Goal: Transaction & Acquisition: Purchase product/service

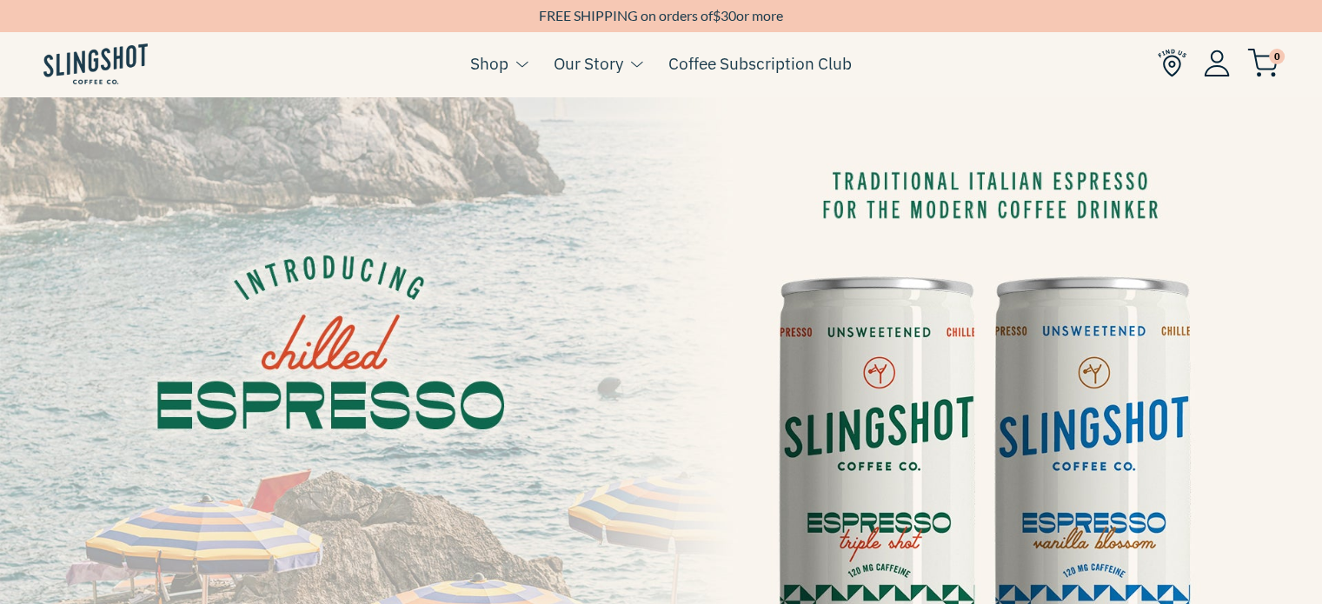
click at [1211, 70] on img at bounding box center [1217, 63] width 26 height 27
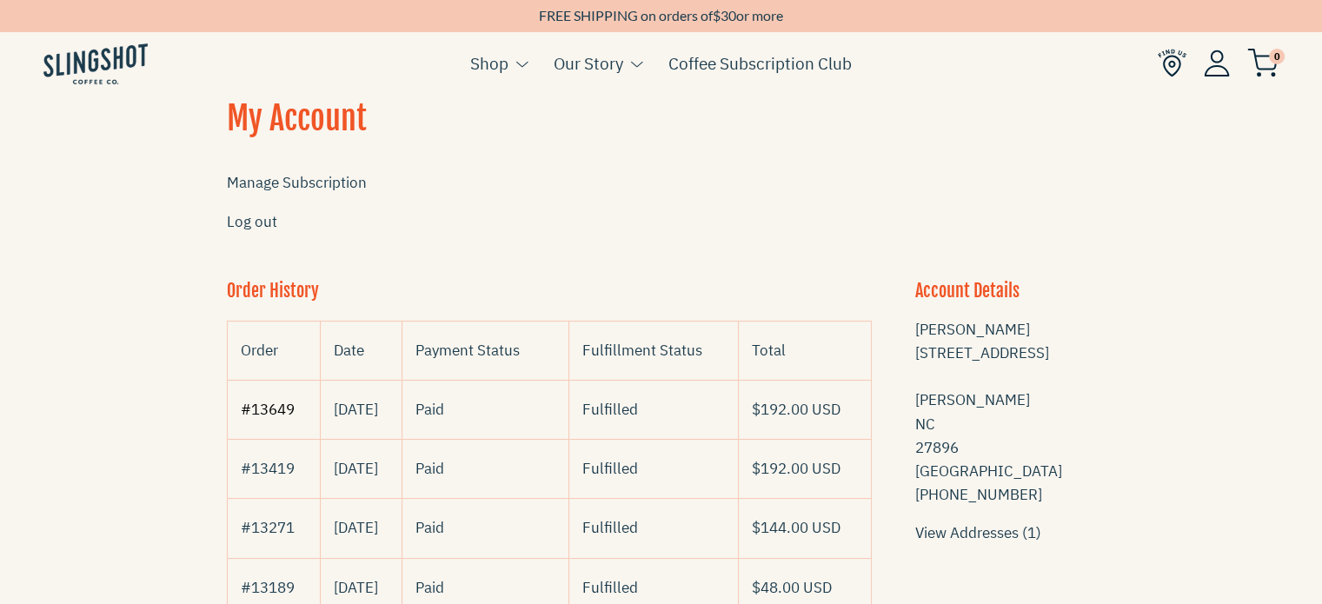
click at [264, 402] on link "#13649" at bounding box center [268, 409] width 54 height 19
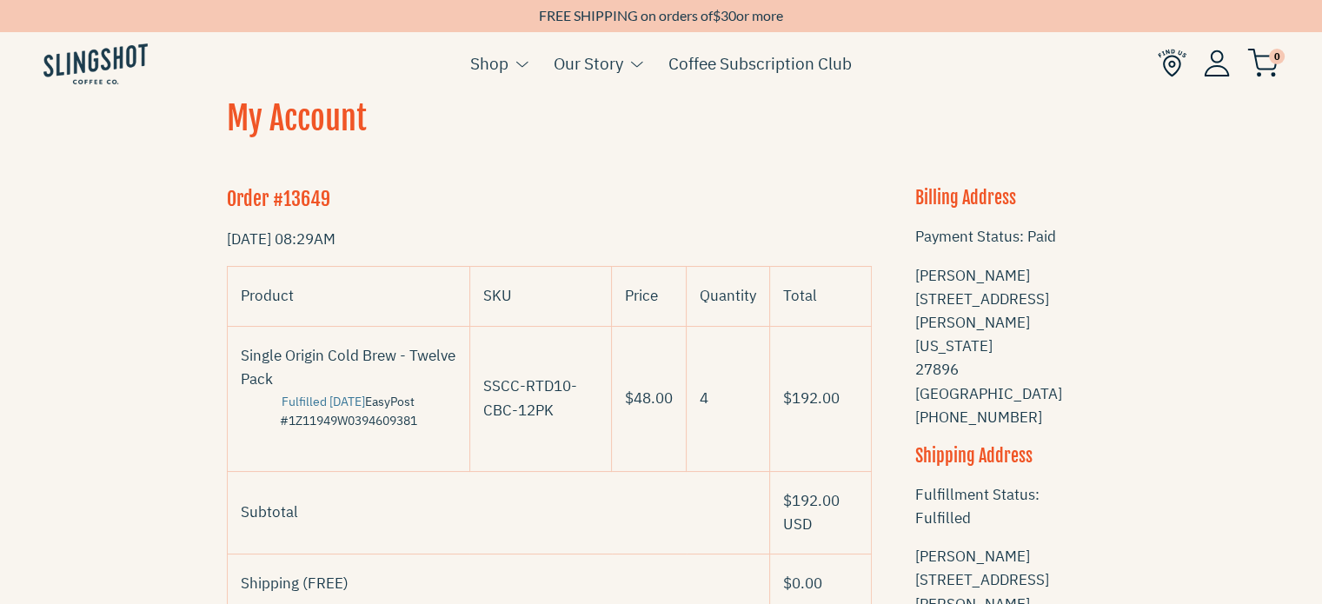
click at [1262, 67] on img at bounding box center [1262, 63] width 31 height 29
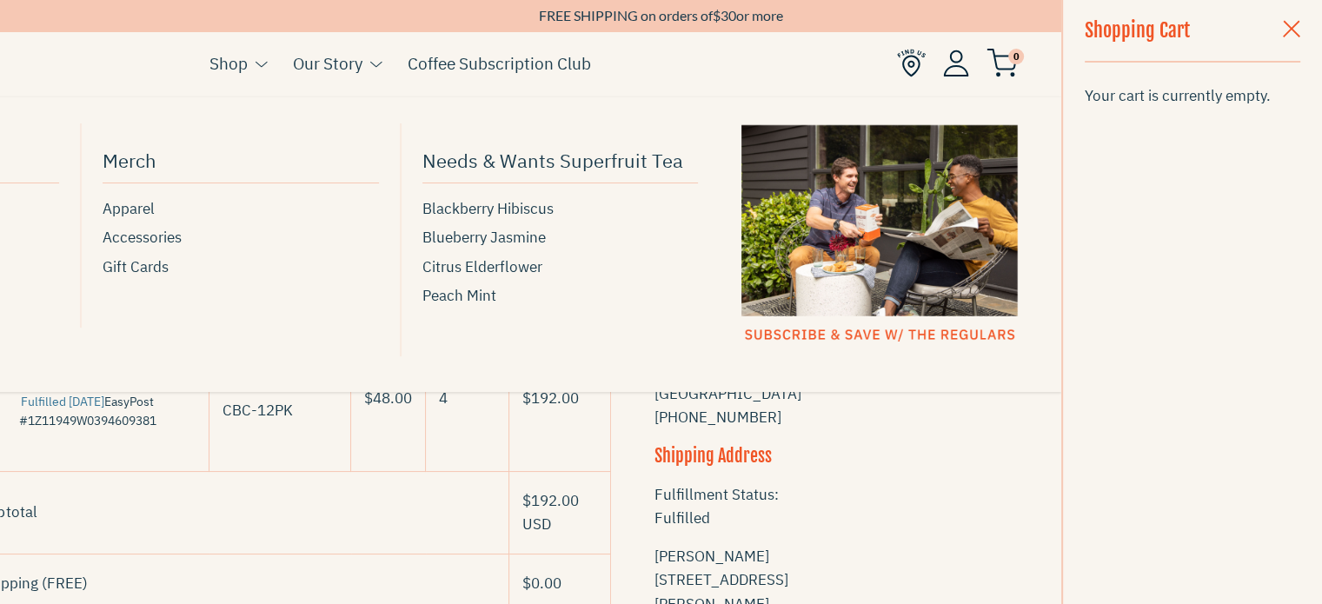
click at [236, 65] on link "Shop" at bounding box center [228, 63] width 38 height 26
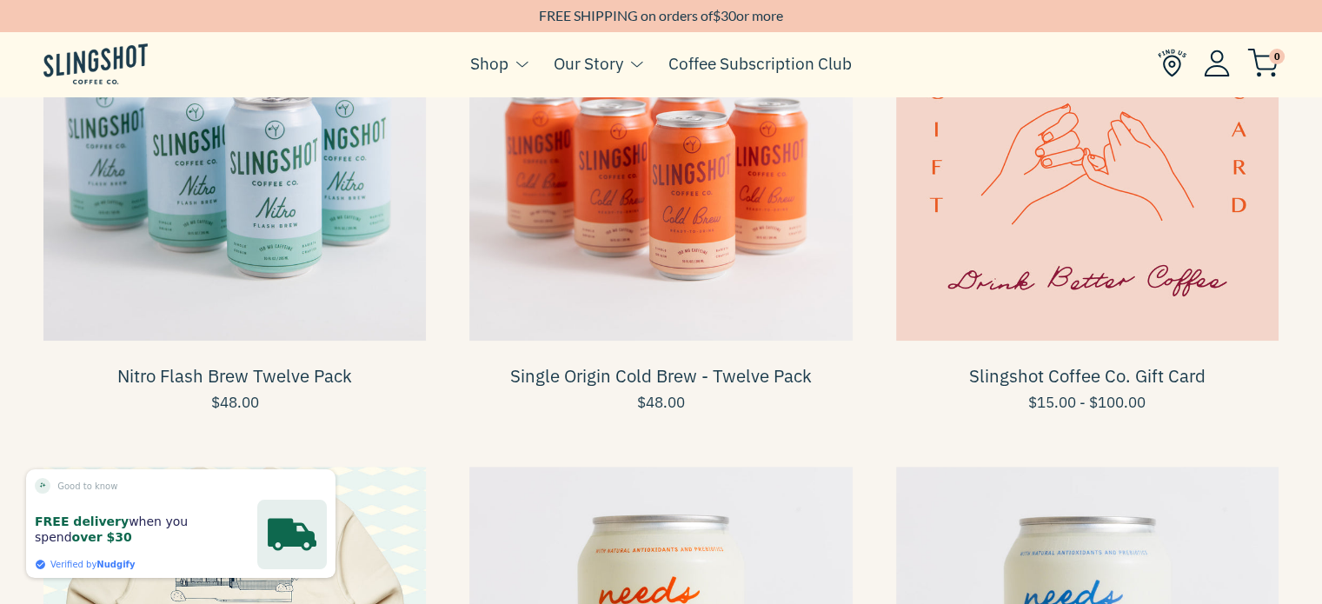
scroll to position [1352, 0]
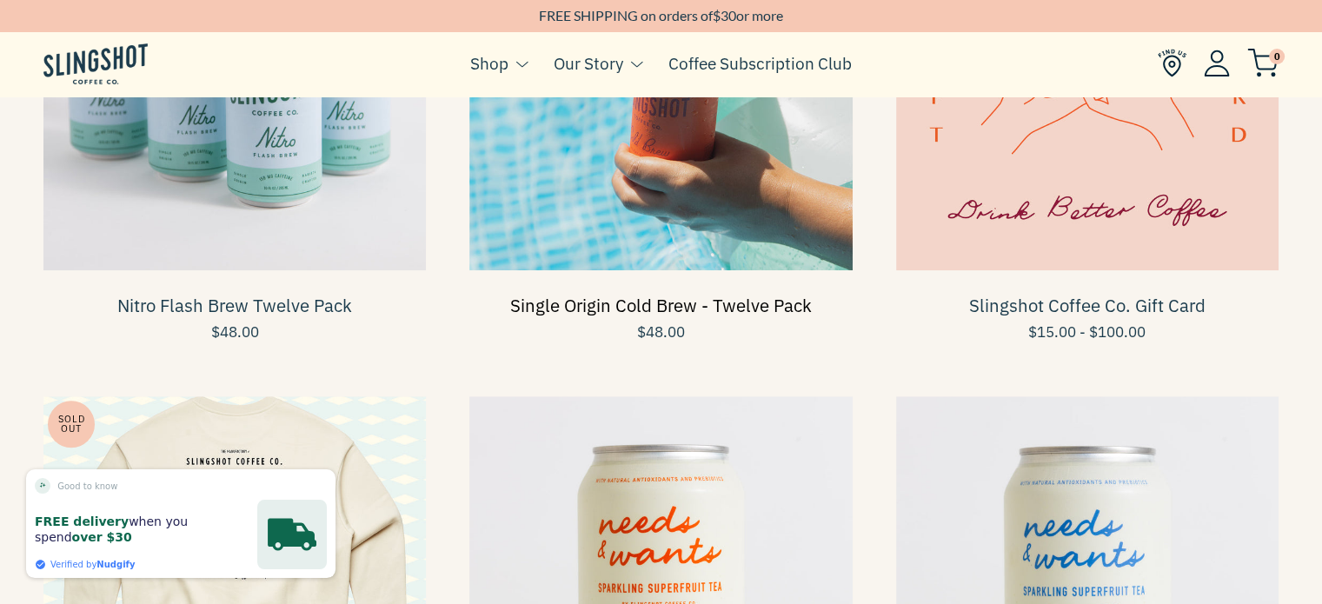
click at [736, 305] on link "Single Origin Cold Brew - Twelve Pack" at bounding box center [661, 305] width 302 height 23
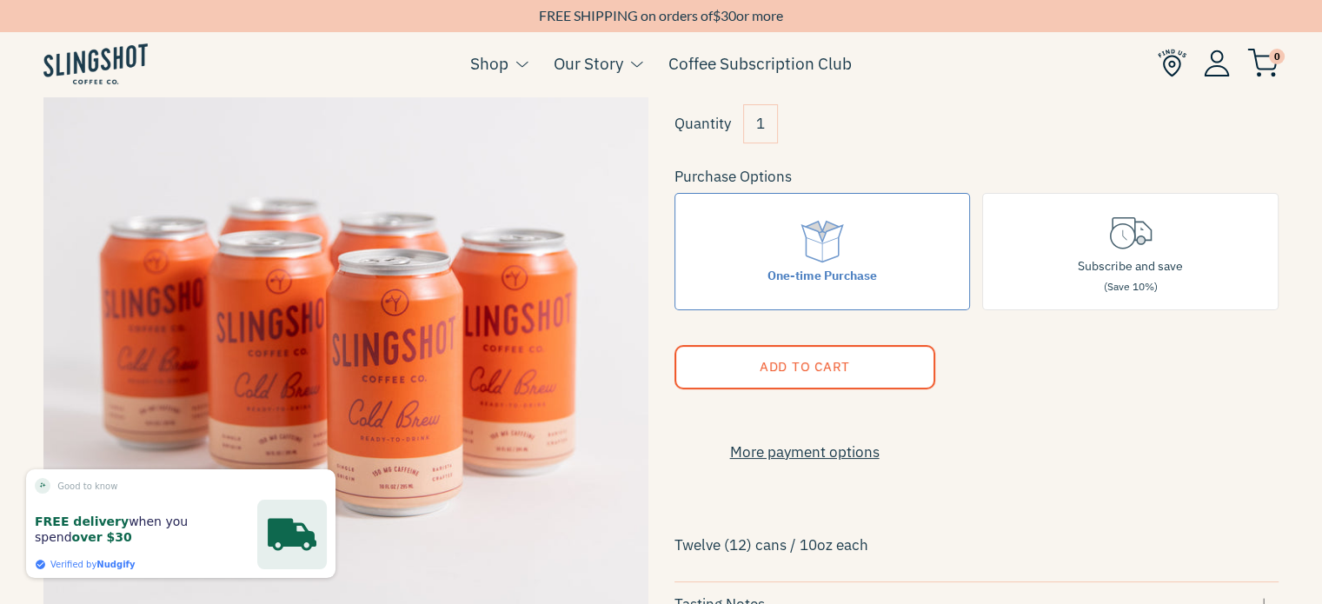
scroll to position [143, 0]
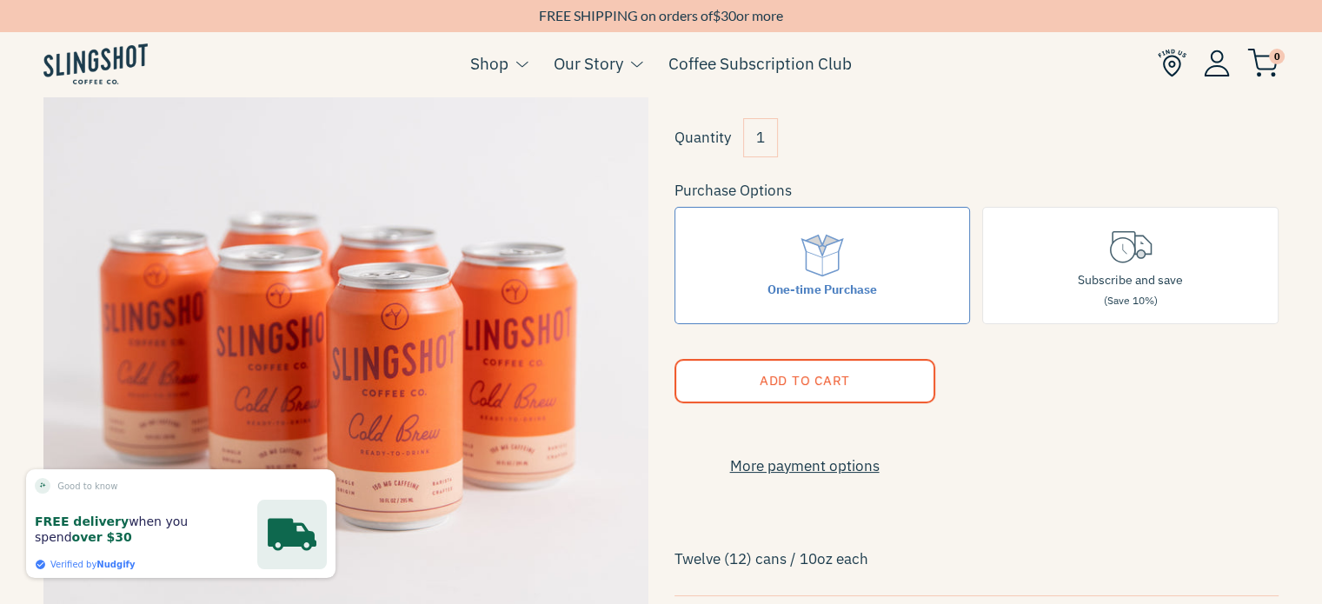
click at [765, 136] on input "1" at bounding box center [760, 137] width 35 height 39
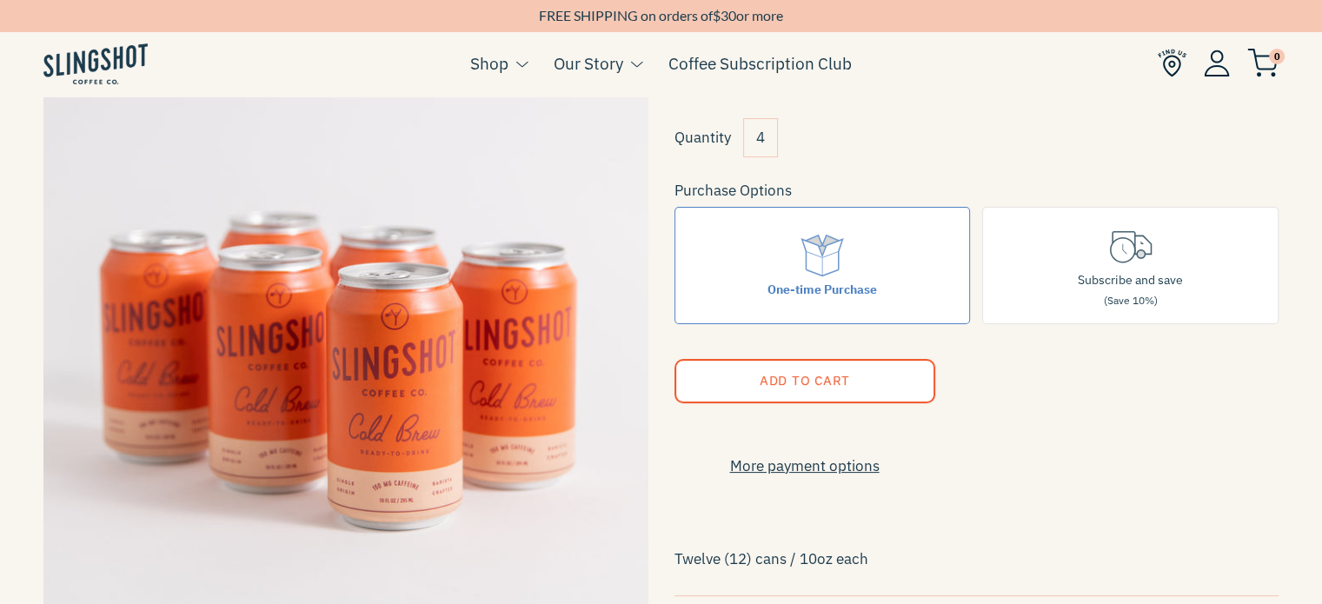
type input "4"
click at [772, 372] on span "Add to Cart" at bounding box center [804, 380] width 90 height 17
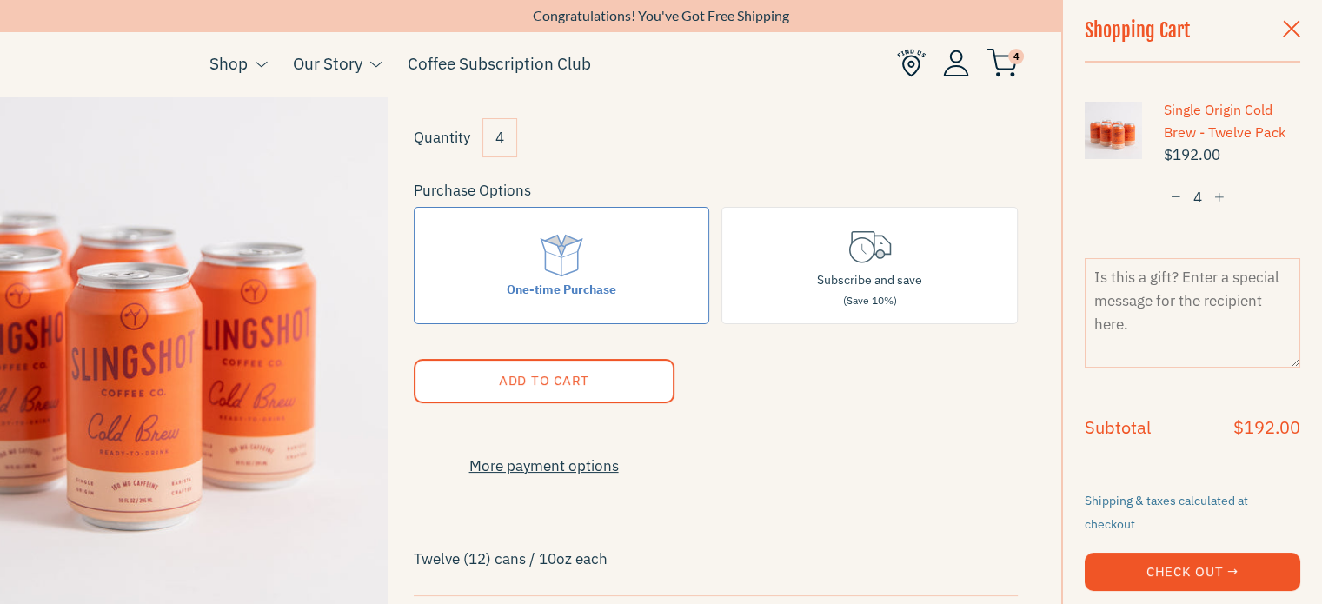
click at [1171, 199] on span "button" at bounding box center [1176, 198] width 10 height 12
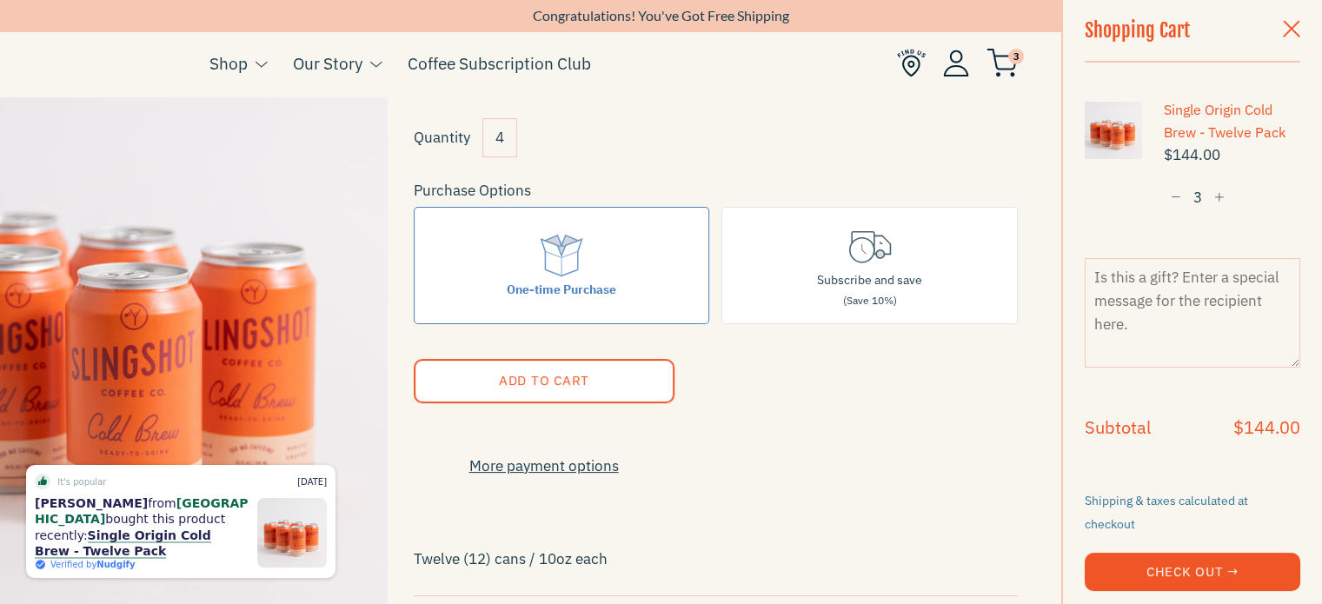
click at [1214, 194] on span "button" at bounding box center [1219, 198] width 10 height 12
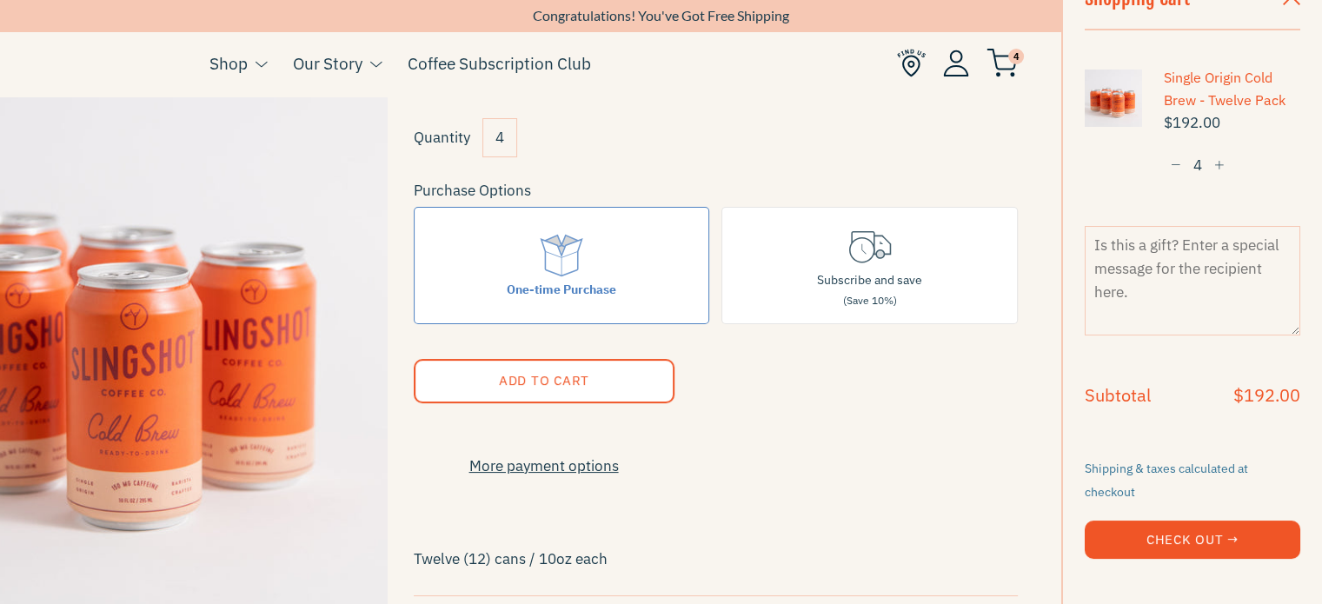
scroll to position [33, 0]
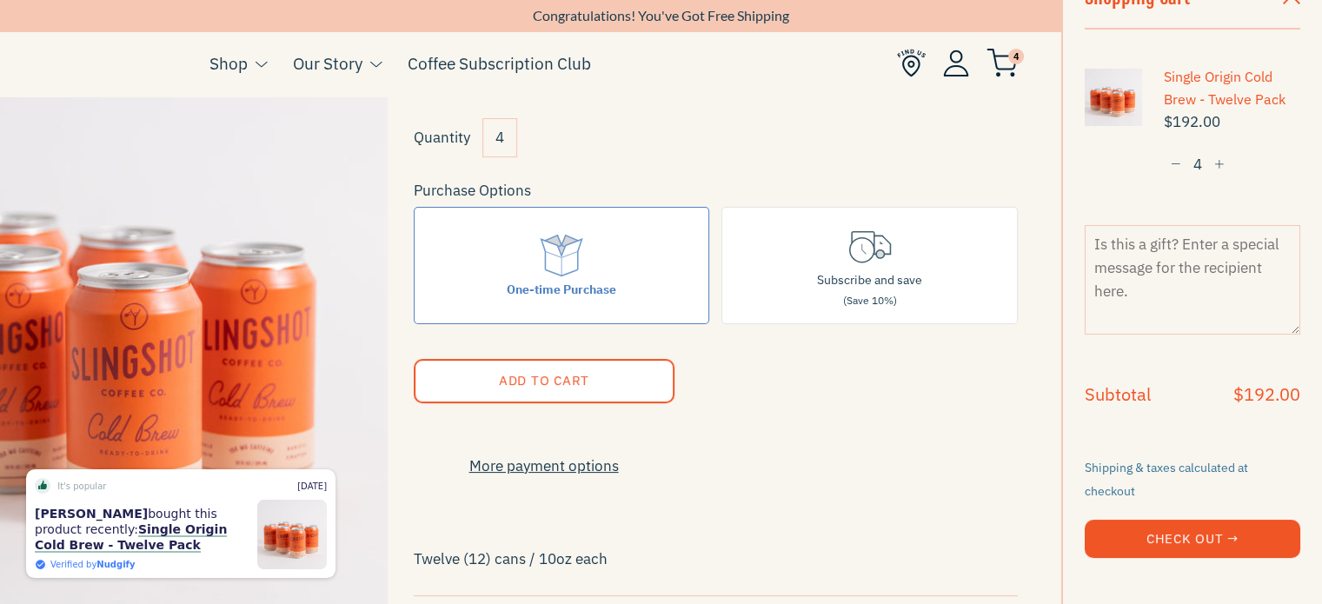
click at [1088, 575] on shop-pay-wallet-button at bounding box center [1085, 573] width 3 height 19
